Goal: Task Accomplishment & Management: Manage account settings

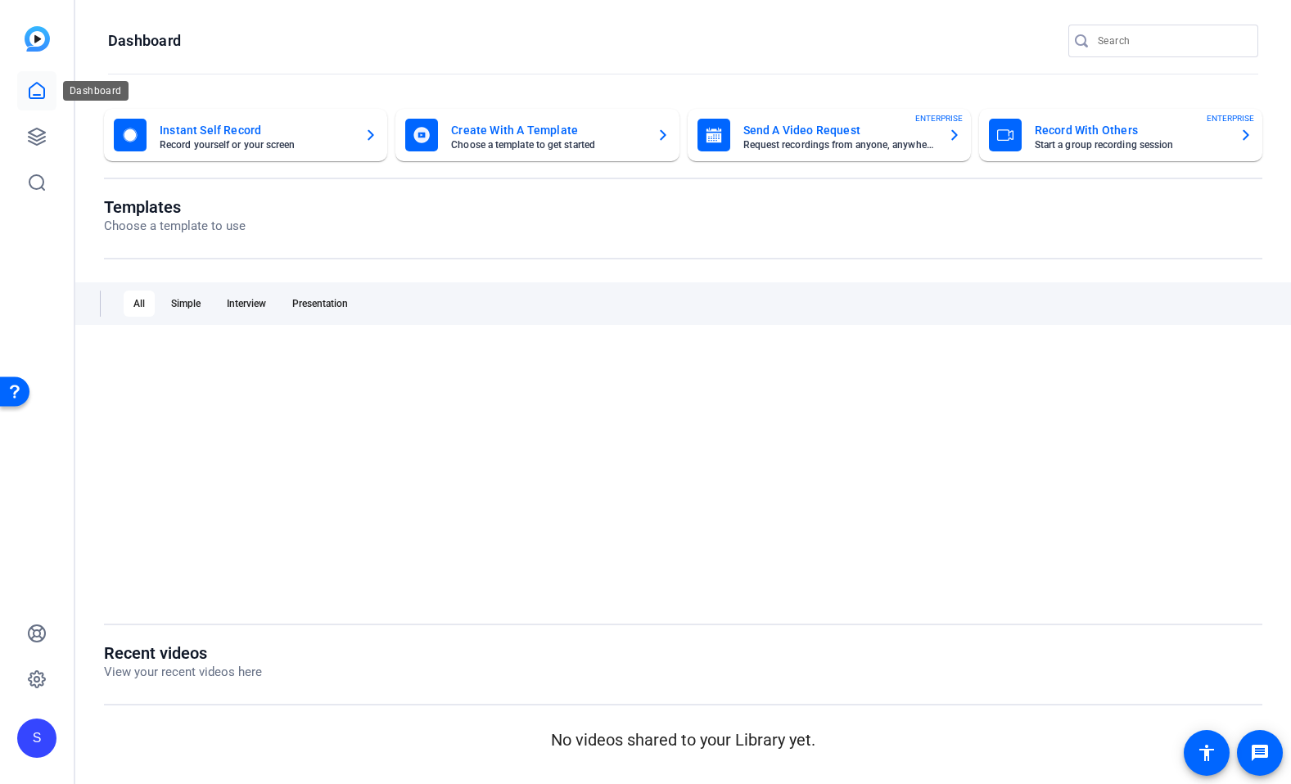
click at [34, 100] on icon at bounding box center [37, 91] width 20 height 20
click at [40, 745] on div "S" at bounding box center [36, 738] width 39 height 39
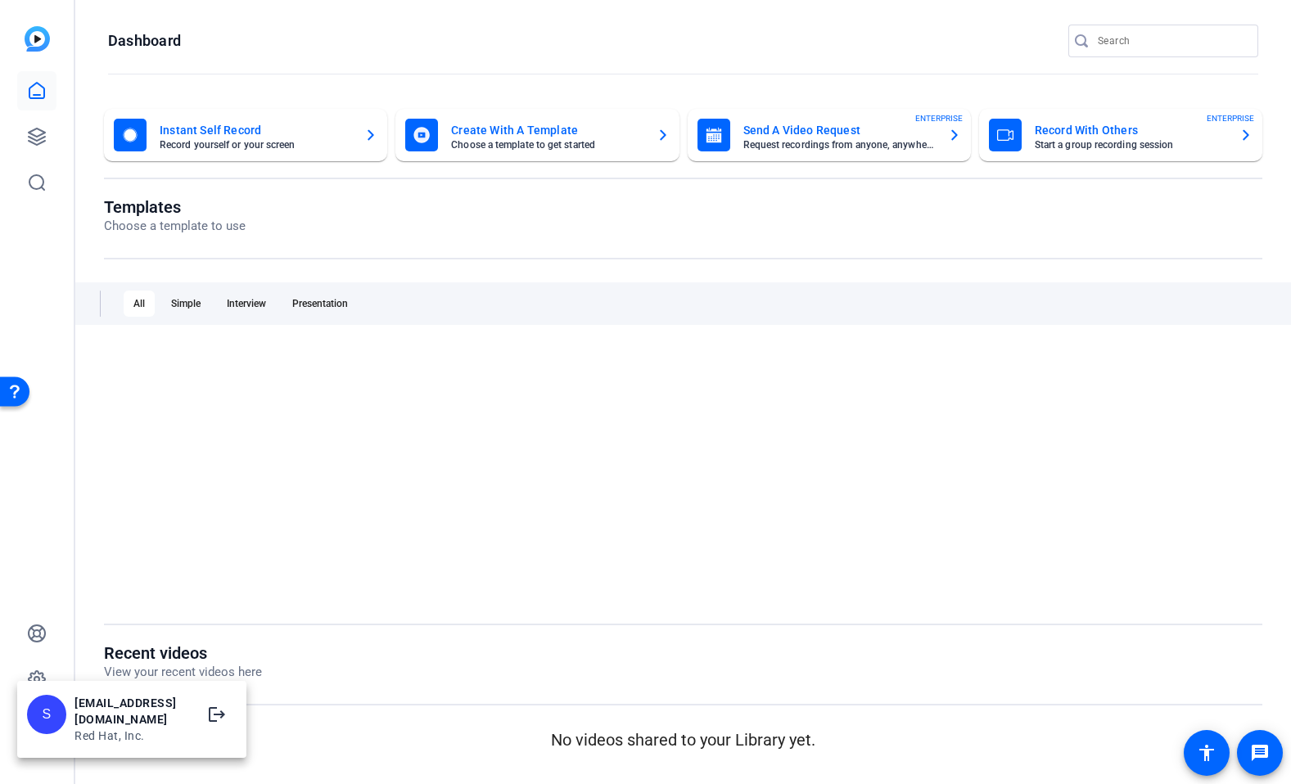
click at [106, 737] on div "Red Hat, Inc." at bounding box center [132, 736] width 115 height 16
click at [40, 736] on div "S" at bounding box center [36, 738] width 39 height 39
click at [37, 668] on div at bounding box center [645, 392] width 1291 height 784
click at [37, 680] on icon at bounding box center [37, 680] width 20 height 20
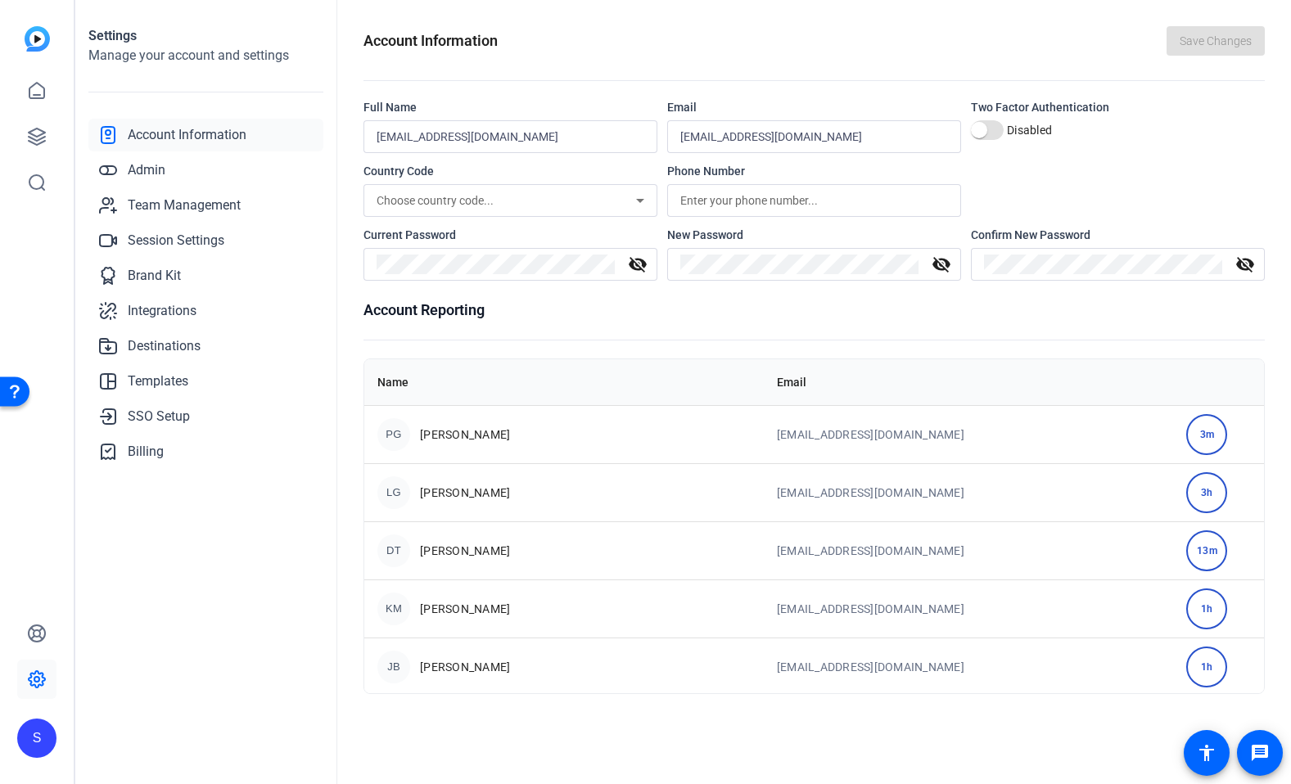
click at [584, 121] on div "[EMAIL_ADDRESS][DOMAIN_NAME]" at bounding box center [511, 136] width 268 height 33
drag, startPoint x: 519, startPoint y: 135, endPoint x: 331, endPoint y: 133, distance: 188.3
click at [331, 133] on openreel-new-settings "Settings Manage your account and settings Account Information Admin Team Manage…" at bounding box center [683, 392] width 1216 height 784
click at [567, 94] on openreel-account-information "Account Information Save Changes Full Name [EMAIL_ADDRESS][DOMAIN_NAME] Email […" at bounding box center [815, 360] width 902 height 668
drag, startPoint x: 497, startPoint y: 135, endPoint x: 357, endPoint y: 141, distance: 140.1
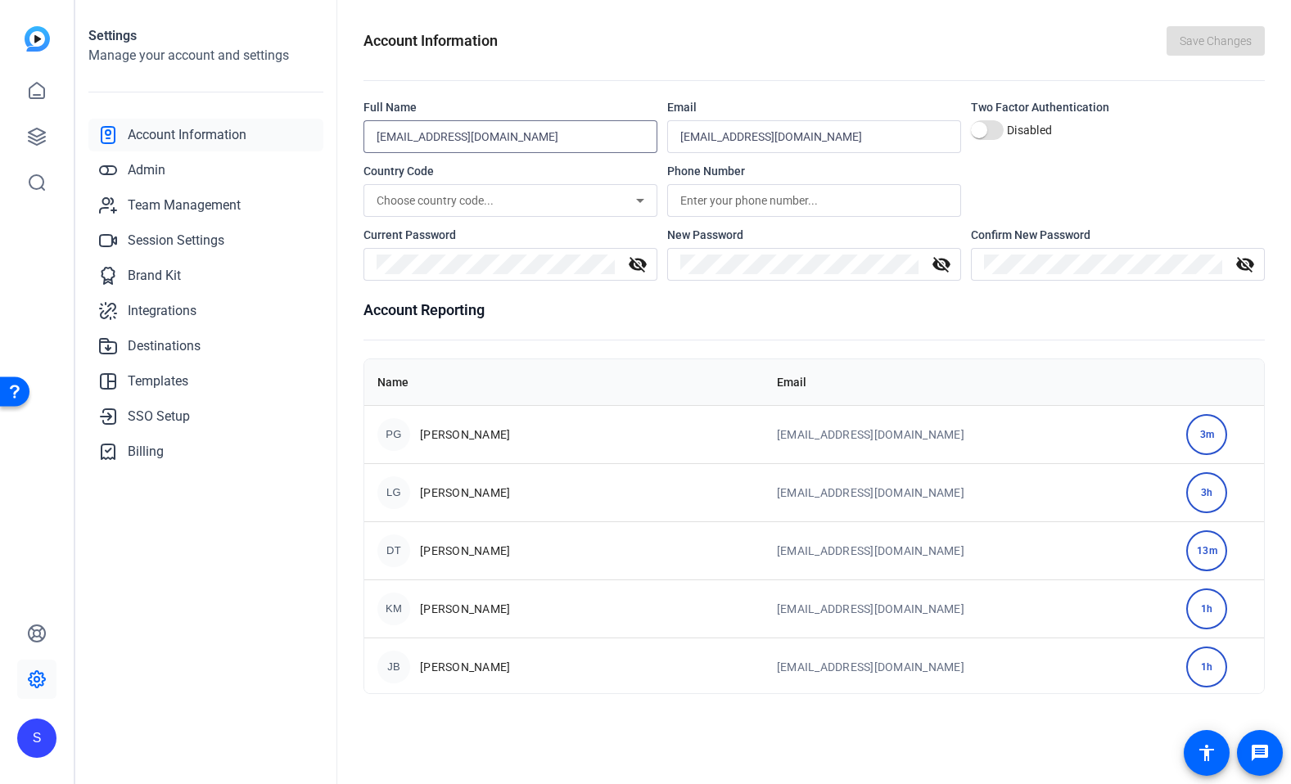
click at [357, 141] on div "Account Information Save Changes Full Name [EMAIL_ADDRESS][DOMAIN_NAME] Email […" at bounding box center [814, 392] width 954 height 784
type input "[PERSON_NAME]"
